Goal: Task Accomplishment & Management: Use online tool/utility

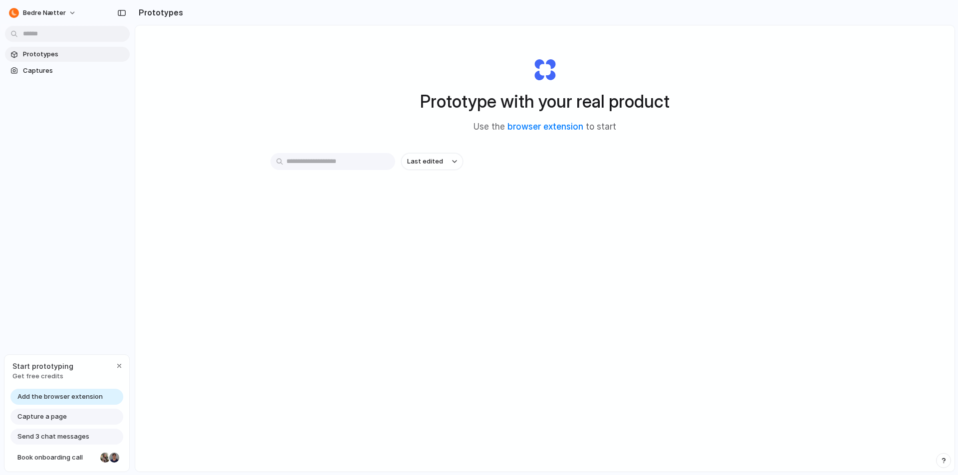
click at [56, 394] on span "Add the browser extension" at bounding box center [59, 397] width 85 height 10
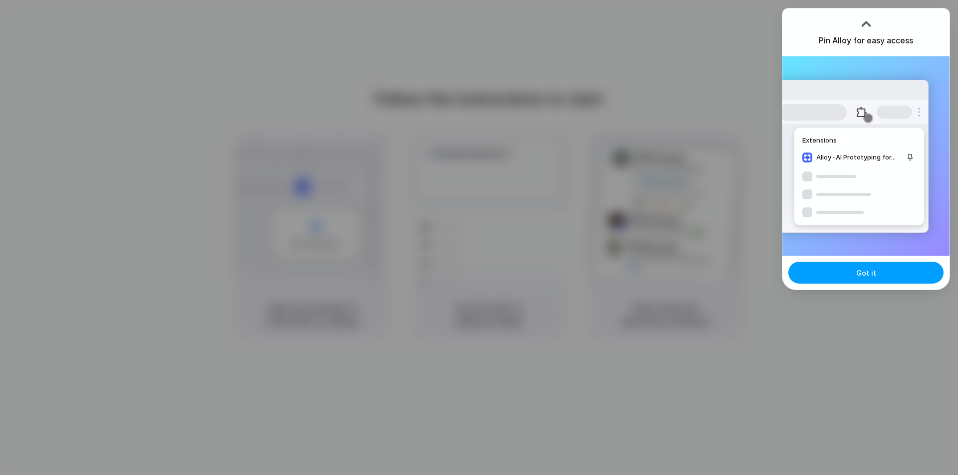
click at [884, 282] on button "Got it" at bounding box center [865, 273] width 155 height 22
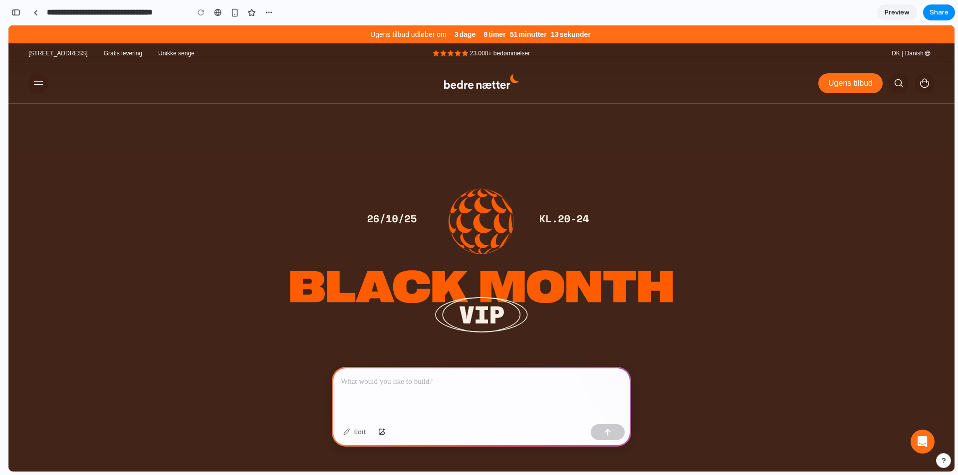
click at [386, 380] on p at bounding box center [481, 382] width 281 height 12
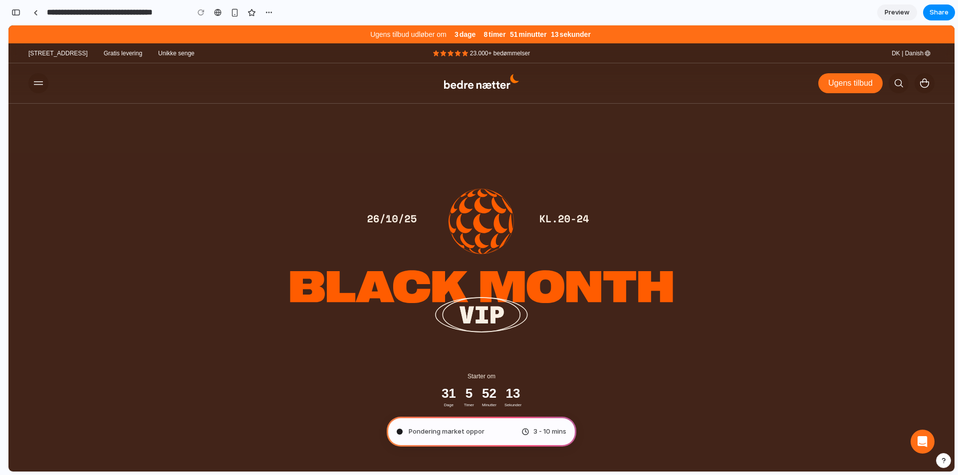
click at [461, 431] on span "Pondering market oppor" at bounding box center [447, 432] width 76 height 10
type input "**********"
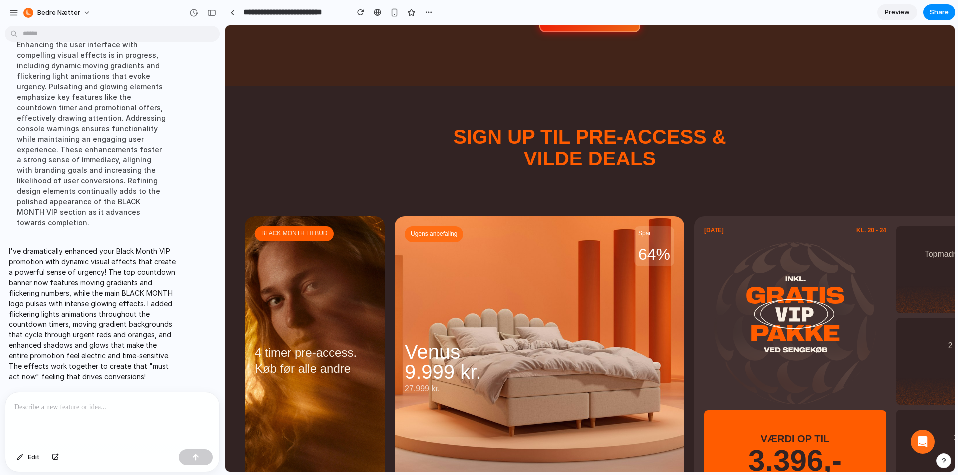
scroll to position [200, 0]
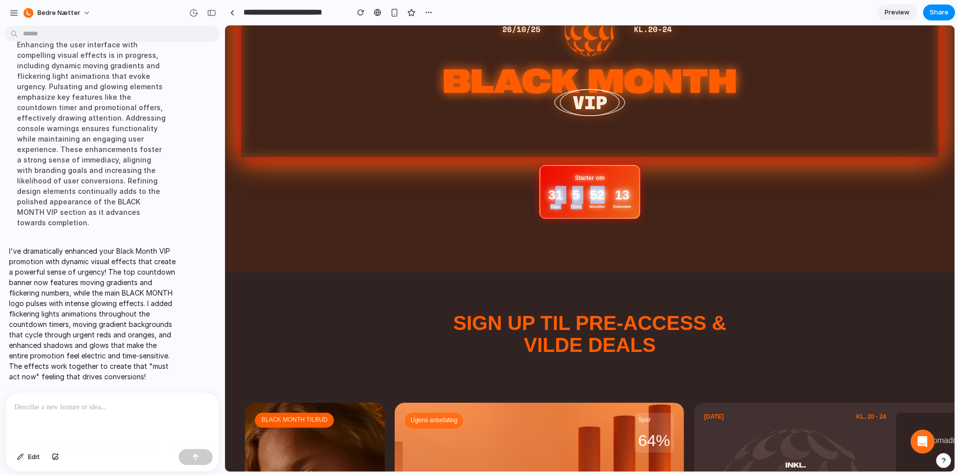
drag, startPoint x: 557, startPoint y: 189, endPoint x: 608, endPoint y: 199, distance: 51.5
click at [608, 199] on div "31 Dage 5 Timer 52 Minutter 13 Sekunder" at bounding box center [589, 198] width 83 height 24
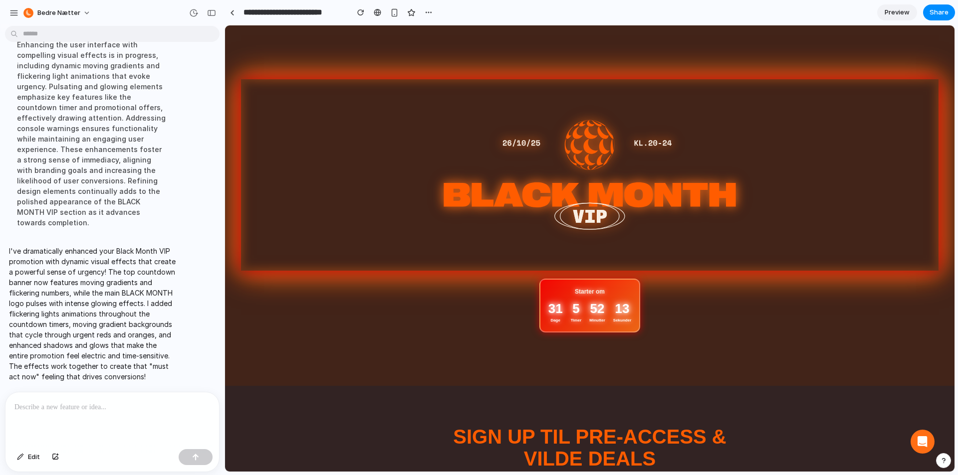
scroll to position [0, 0]
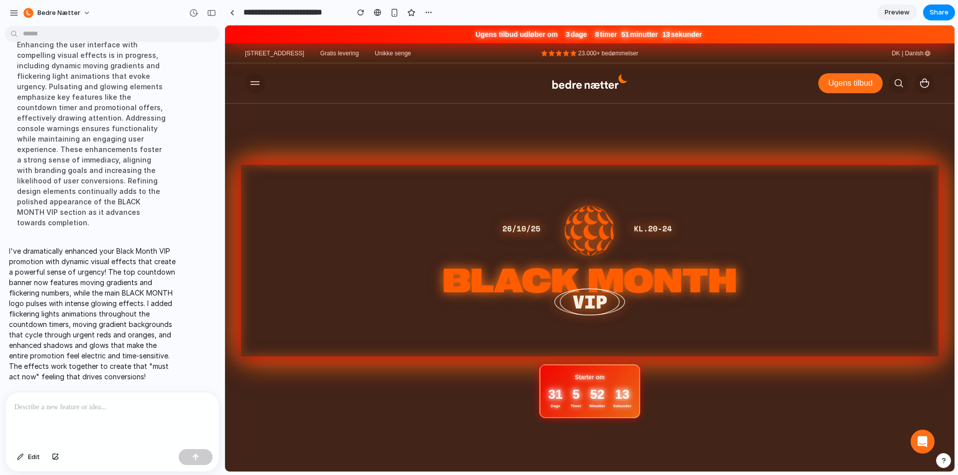
click at [552, 274] on img at bounding box center [589, 261] width 697 height 192
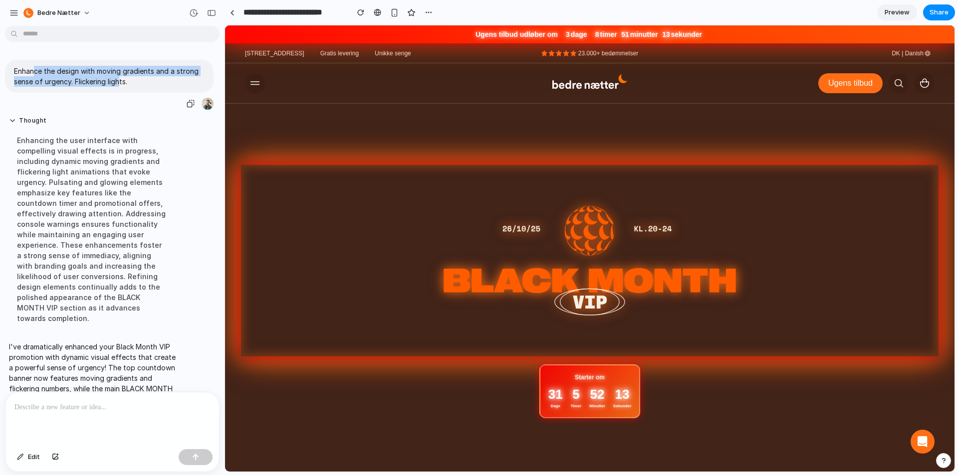
drag, startPoint x: 32, startPoint y: 67, endPoint x: 137, endPoint y: 82, distance: 105.2
click at [133, 82] on p "Enhance the design with moving gradients and a strong sense of urgency. Flicker…" at bounding box center [109, 76] width 191 height 21
click at [137, 82] on p "Enhance the design with moving gradients and a strong sense of urgency. Flicker…" at bounding box center [109, 76] width 191 height 21
drag, startPoint x: 91, startPoint y: 85, endPoint x: 155, endPoint y: 81, distance: 63.9
click at [143, 80] on div "Enhance the design with moving gradients and a strong sense of urgency. Flicker…" at bounding box center [109, 76] width 208 height 33
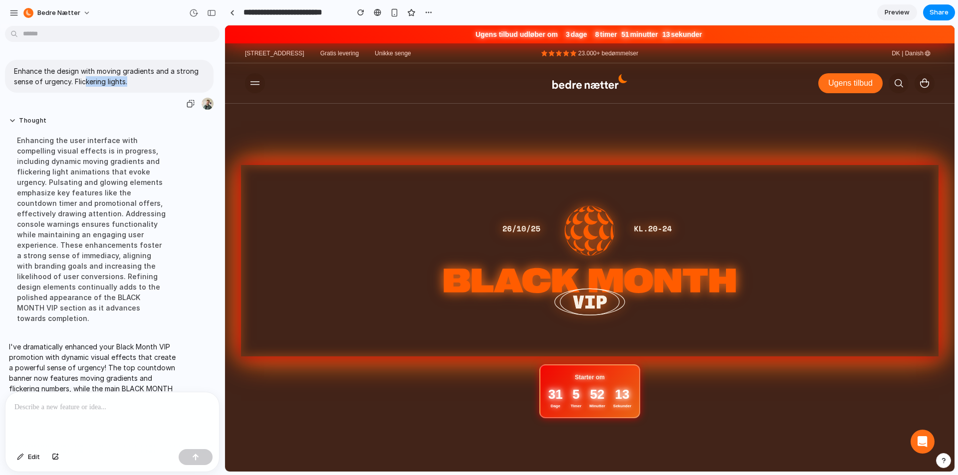
click at [155, 81] on p "Enhance the design with moving gradients and a strong sense of urgency. Flicker…" at bounding box center [109, 76] width 191 height 21
drag, startPoint x: 512, startPoint y: 35, endPoint x: 552, endPoint y: 35, distance: 40.4
click at [552, 35] on span "Ugens tilbud udløber om" at bounding box center [516, 34] width 82 height 10
drag, startPoint x: 484, startPoint y: 36, endPoint x: 524, endPoint y: 33, distance: 40.0
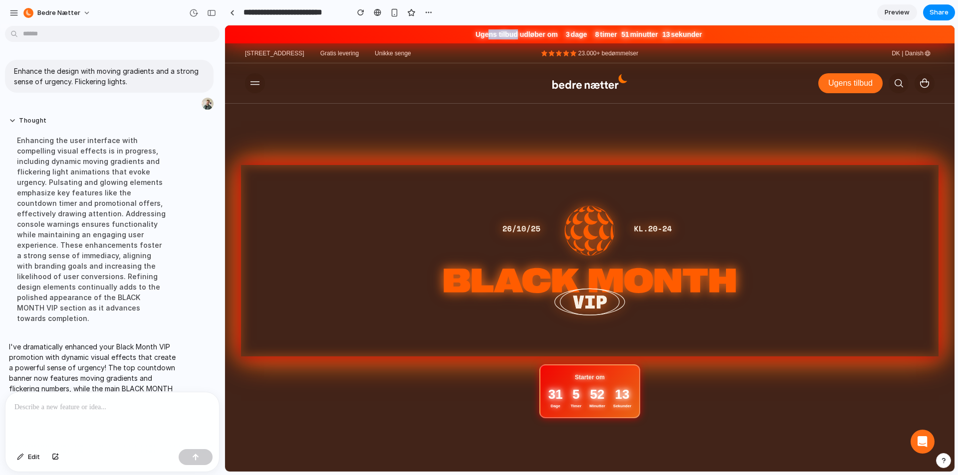
click at [518, 33] on span "Ugens tilbud udløber om" at bounding box center [513, 34] width 86 height 10
click at [524, 33] on span "Ugens tilbud udløber om" at bounding box center [516, 34] width 82 height 10
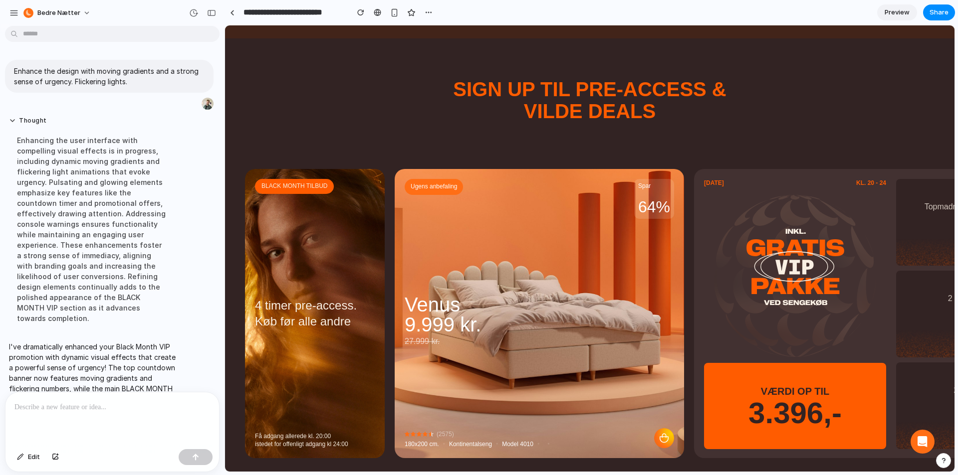
scroll to position [299, 0]
